Goal: Task Accomplishment & Management: Manage account settings

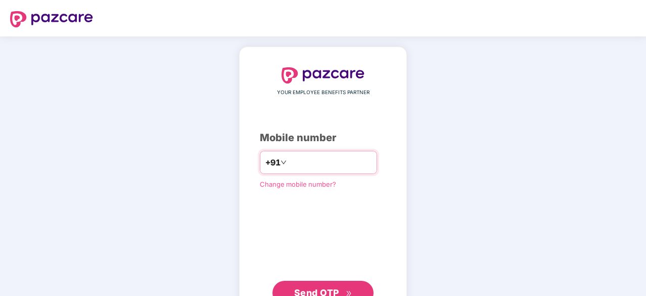
scroll to position [38, 0]
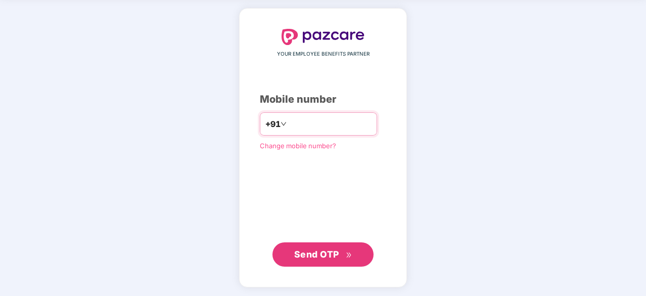
click at [311, 123] on input "number" at bounding box center [330, 124] width 83 height 16
type input "**********"
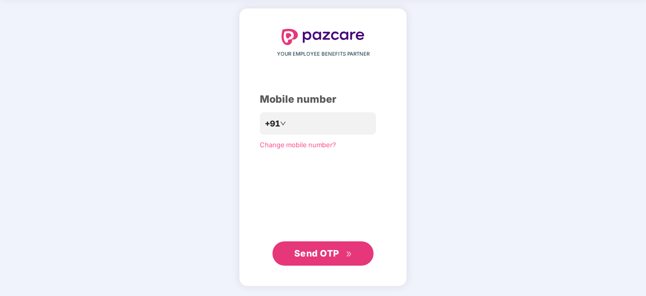
scroll to position [38, 0]
click at [316, 249] on span "Send OTP" at bounding box center [316, 253] width 45 height 11
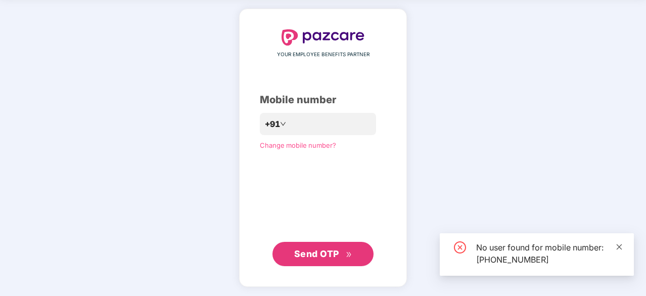
click at [620, 246] on icon "close" at bounding box center [620, 247] width 6 height 6
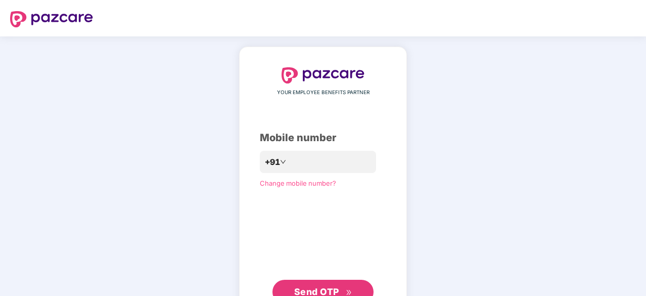
click at [51, 18] on img at bounding box center [51, 19] width 83 height 16
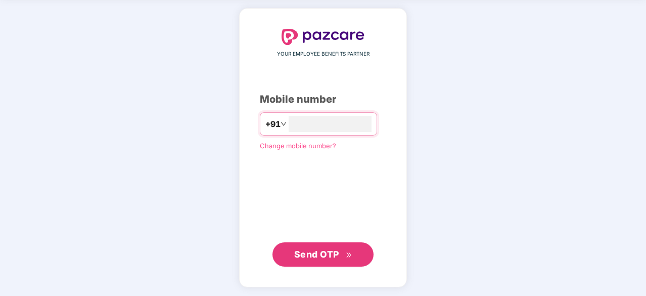
scroll to position [20, 0]
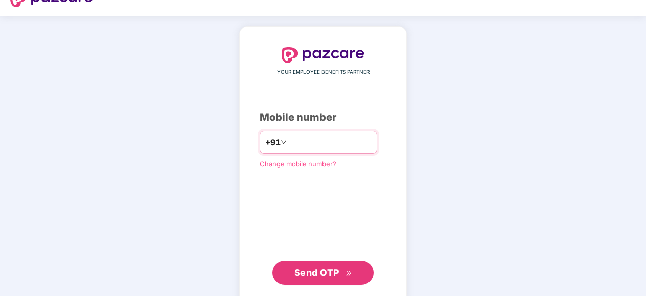
click at [291, 139] on input "number" at bounding box center [330, 142] width 83 height 16
type input "**********"
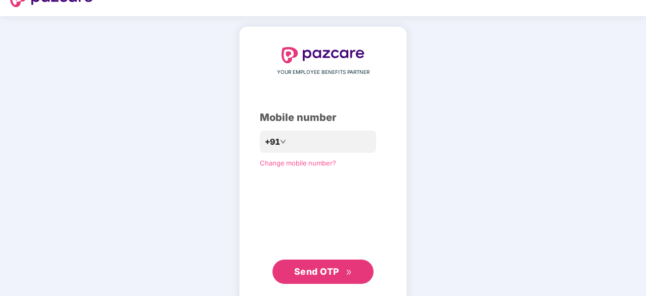
click at [315, 261] on button "Send OTP" at bounding box center [323, 271] width 101 height 24
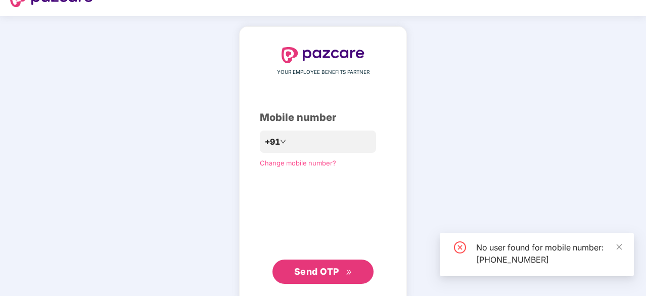
click at [459, 246] on icon "close-circle" at bounding box center [460, 247] width 12 height 12
click at [624, 247] on div "No user found for mobile number: +918073919649" at bounding box center [537, 254] width 194 height 42
click at [620, 247] on icon "close" at bounding box center [620, 247] width 6 height 6
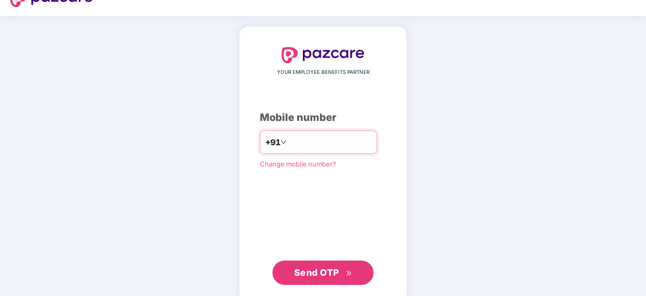
click at [335, 137] on input "**********" at bounding box center [330, 142] width 83 height 16
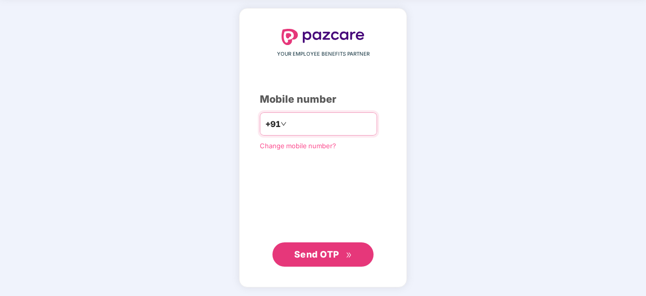
scroll to position [0, 0]
